Goal: Find contact information: Find contact information

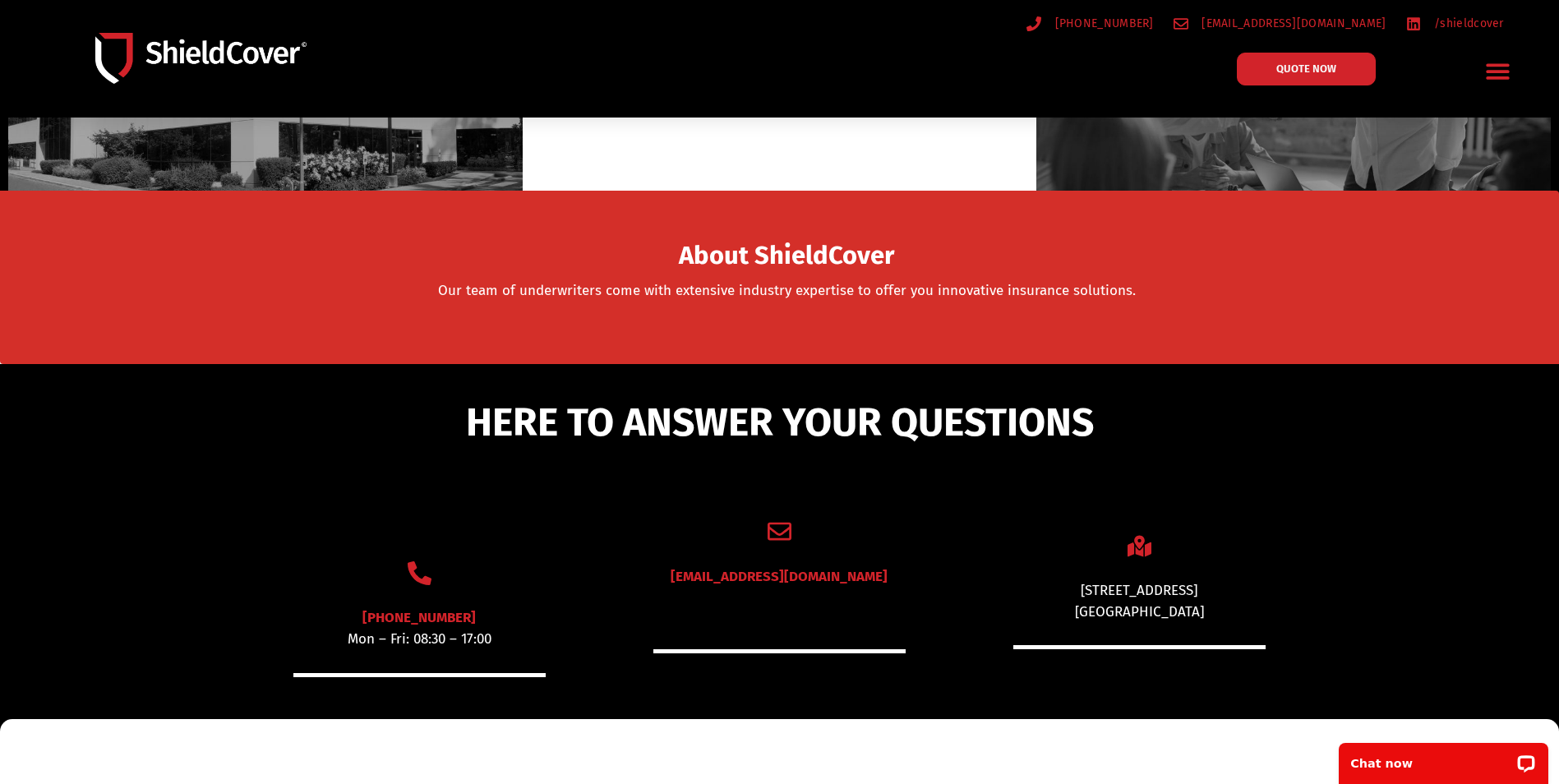
scroll to position [165, 0]
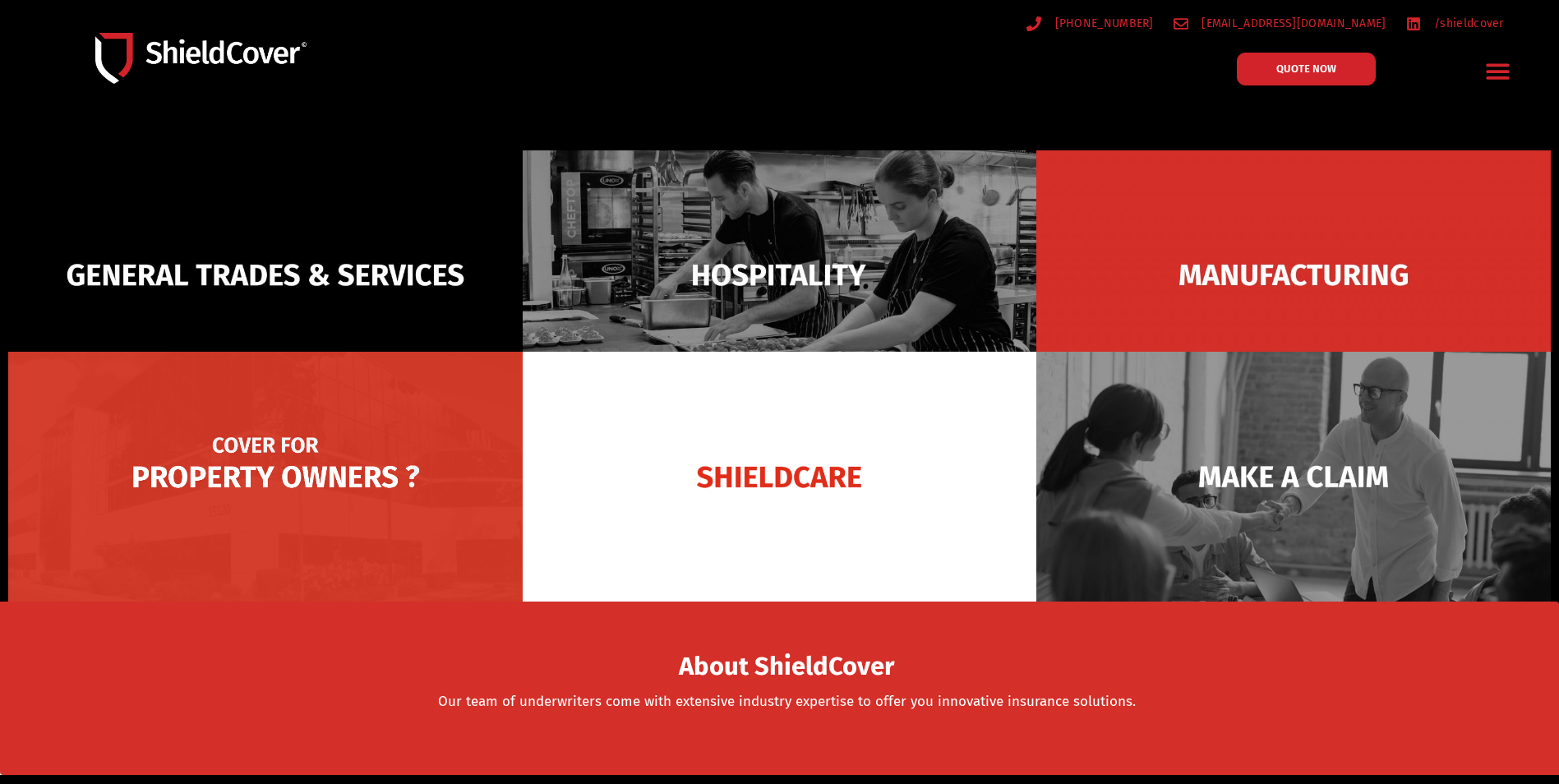
click at [315, 476] on img at bounding box center [265, 476] width 515 height 250
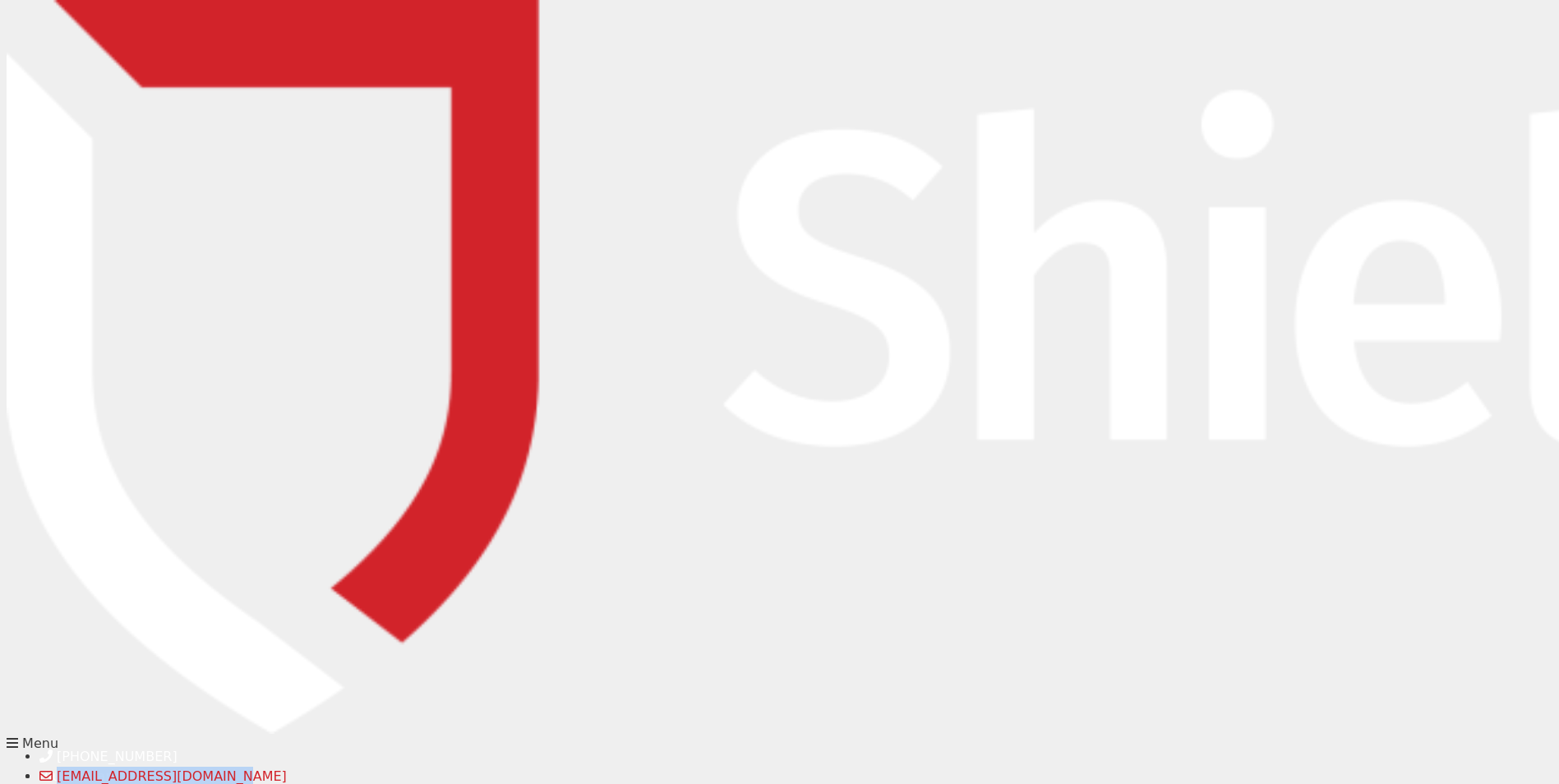
drag, startPoint x: 1400, startPoint y: 22, endPoint x: 1252, endPoint y: 24, distance: 148.0
click at [1252, 747] on ul "[PHONE_NUMBER] [EMAIL_ADDRESS][DOMAIN_NAME] /shieldcover" at bounding box center [788, 777] width 1564 height 59
copy span "[EMAIL_ADDRESS][DOMAIN_NAME]"
click at [287, 768] on span "[EMAIL_ADDRESS][DOMAIN_NAME]" at bounding box center [171, 776] width 230 height 16
